Goal: Find specific page/section: Find specific page/section

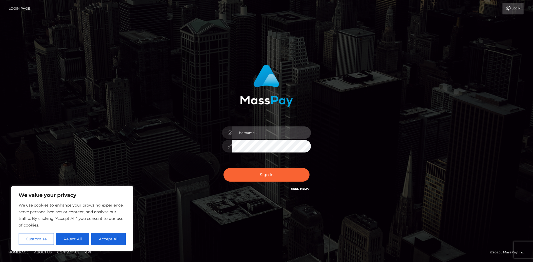
type input "hello.feetfinder"
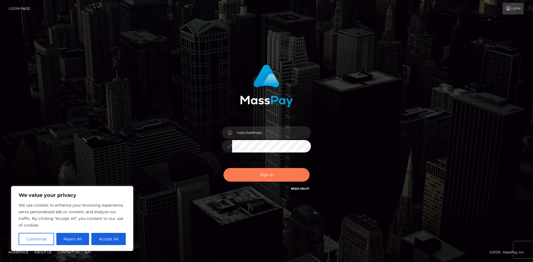
click at [261, 178] on button "Sign in" at bounding box center [267, 175] width 86 height 14
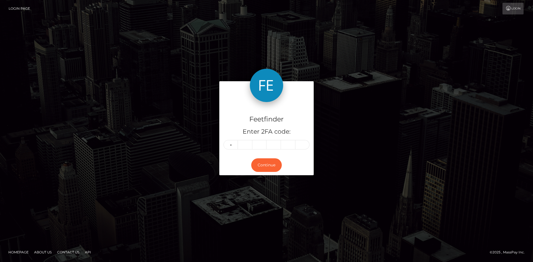
type input "8"
type input "7"
type input "4"
type input "0"
type input "8"
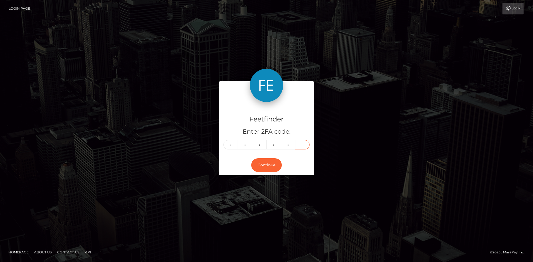
type input "0"
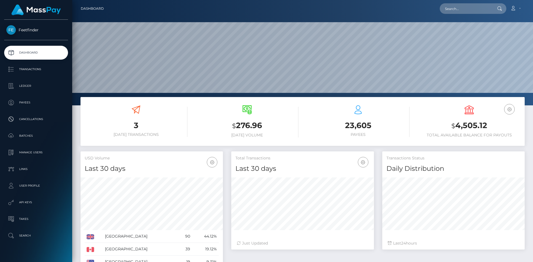
scroll to position [99, 143]
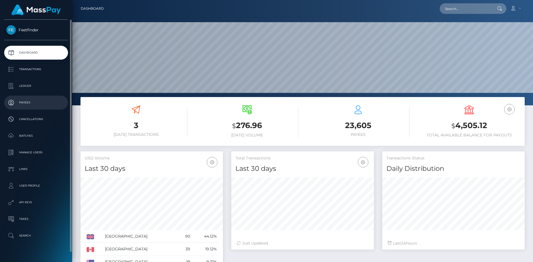
click at [31, 104] on p "Payees" at bounding box center [35, 103] width 59 height 8
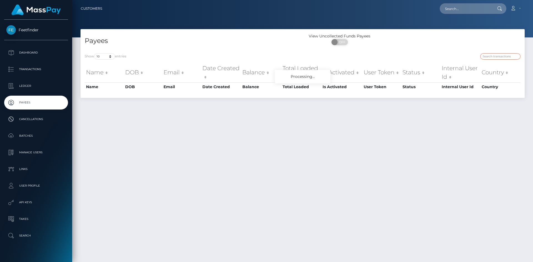
click at [497, 59] on input "search" at bounding box center [500, 56] width 40 height 6
paste input "1e8c5af5-75fe-11f0-9703-0266f44cc279"
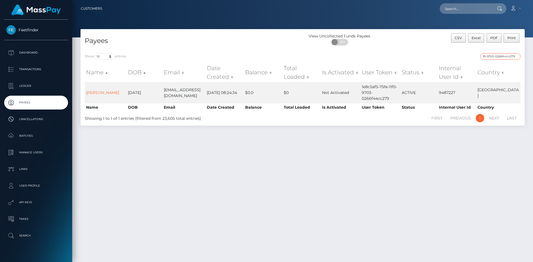
type input "1e8c5af5-75fe-11f0-9703-0266f44cc279"
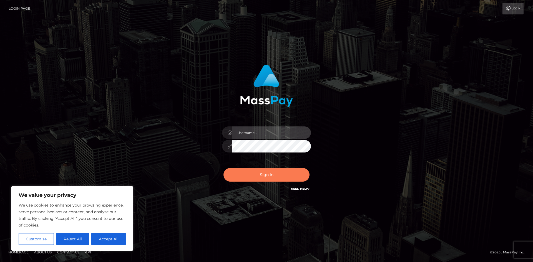
type input "hello.feetfinder"
click at [268, 177] on button "Sign in" at bounding box center [267, 175] width 86 height 14
type input "hello.feetfinder"
click at [268, 177] on button "Sign in" at bounding box center [267, 175] width 86 height 14
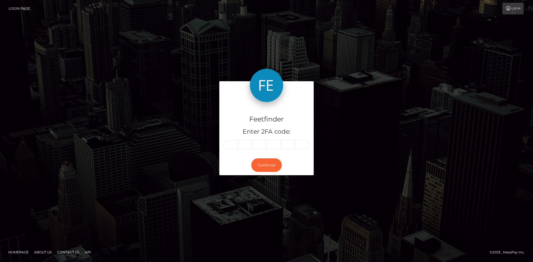
click at [228, 144] on input "text" at bounding box center [231, 144] width 14 height 9
type input "3"
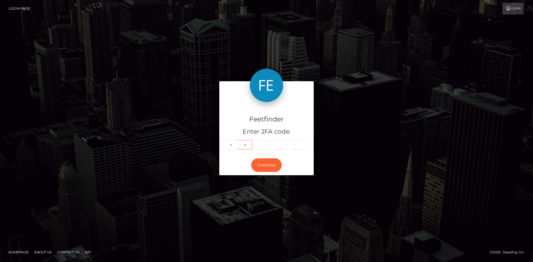
type input "4"
type input "0"
type input "7"
type input "6"
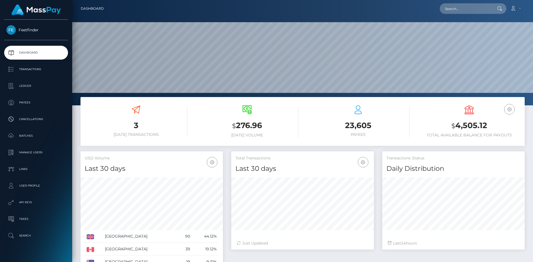
scroll to position [99, 143]
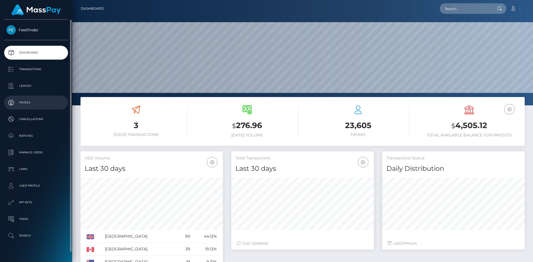
click at [20, 104] on p "Payees" at bounding box center [35, 103] width 59 height 8
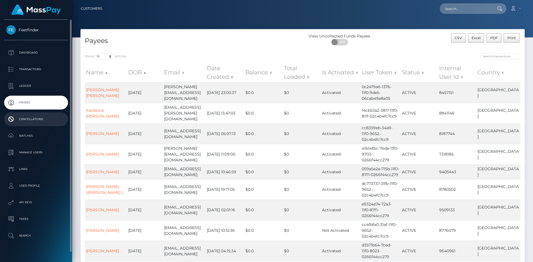
click at [27, 116] on p "Cancellations" at bounding box center [35, 119] width 59 height 8
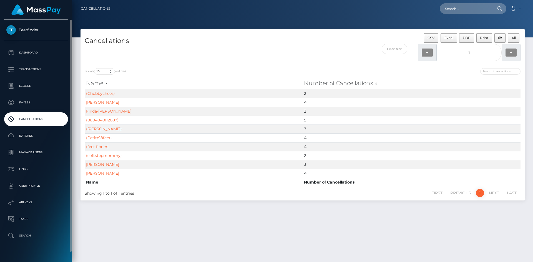
click at [31, 114] on link "Cancellations" at bounding box center [36, 119] width 64 height 14
click at [30, 138] on p "Batches" at bounding box center [35, 136] width 59 height 8
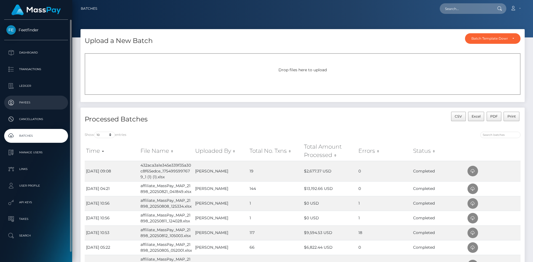
click at [36, 102] on p "Payees" at bounding box center [35, 103] width 59 height 8
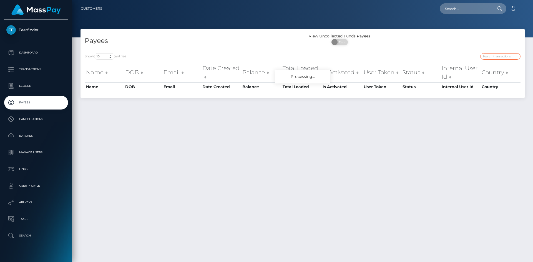
click at [492, 56] on input "search" at bounding box center [500, 56] width 40 height 6
paste input "d9b1a5e6-3188-11f0-9652-02c4b4fc7cc9"
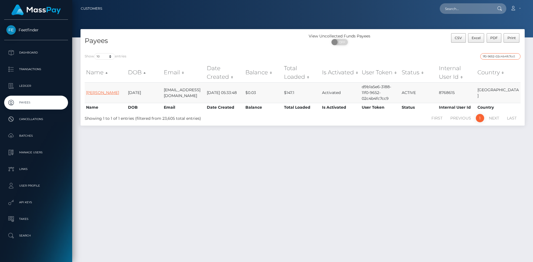
type input "d9b1a5e6-3188-11f0-9652-02c4b4fc7cc9"
click at [103, 90] on link "Michal Kukla" at bounding box center [102, 92] width 33 height 5
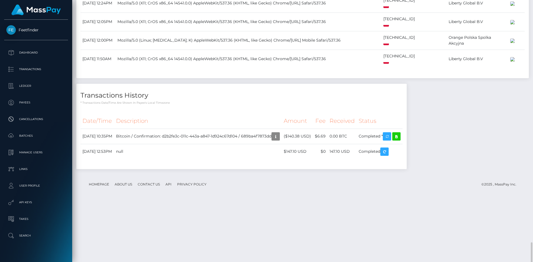
scroll to position [538, 0]
